Goal: Task Accomplishment & Management: Manage account settings

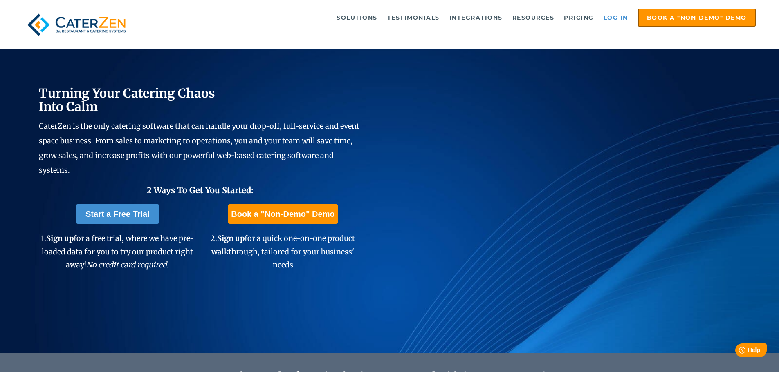
click at [610, 18] on link "Log in" at bounding box center [615, 17] width 33 height 16
click at [607, 17] on link "Log in" at bounding box center [615, 17] width 33 height 16
click at [612, 18] on link "Log in" at bounding box center [615, 17] width 33 height 16
click at [621, 16] on link "Log in" at bounding box center [615, 17] width 33 height 16
